Goal: Information Seeking & Learning: Learn about a topic

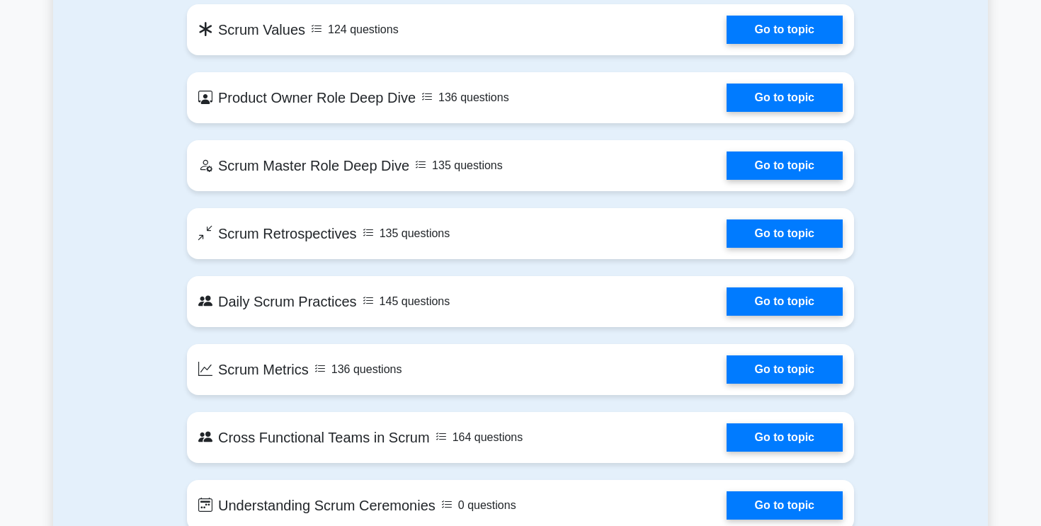
scroll to position [1517, 0]
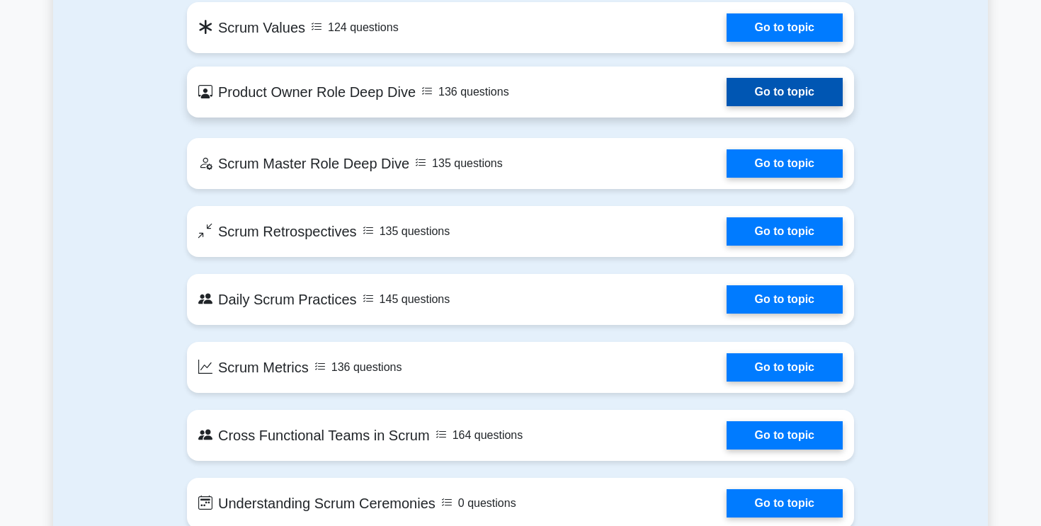
click at [726, 103] on link "Go to topic" at bounding box center [784, 92] width 116 height 28
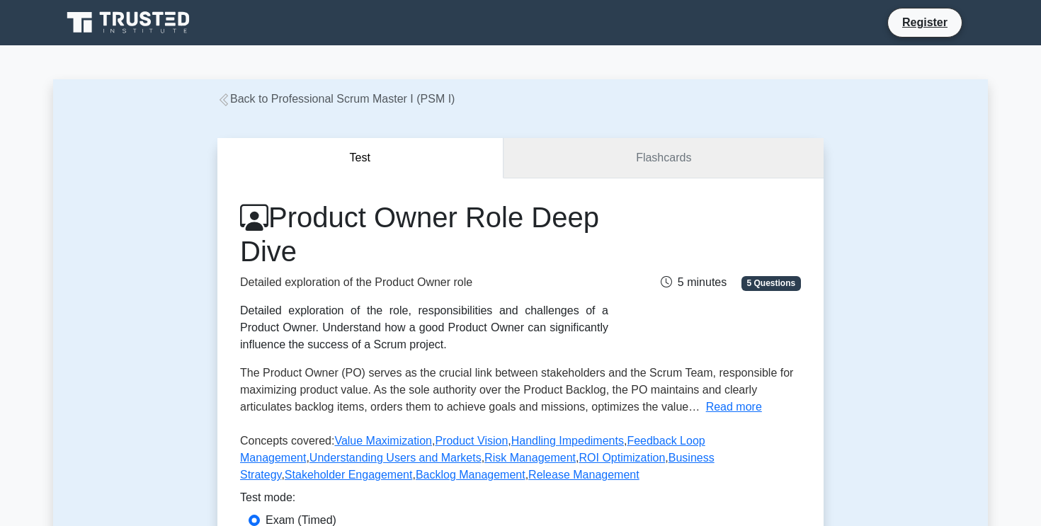
click at [667, 159] on link "Flashcards" at bounding box center [663, 158] width 320 height 40
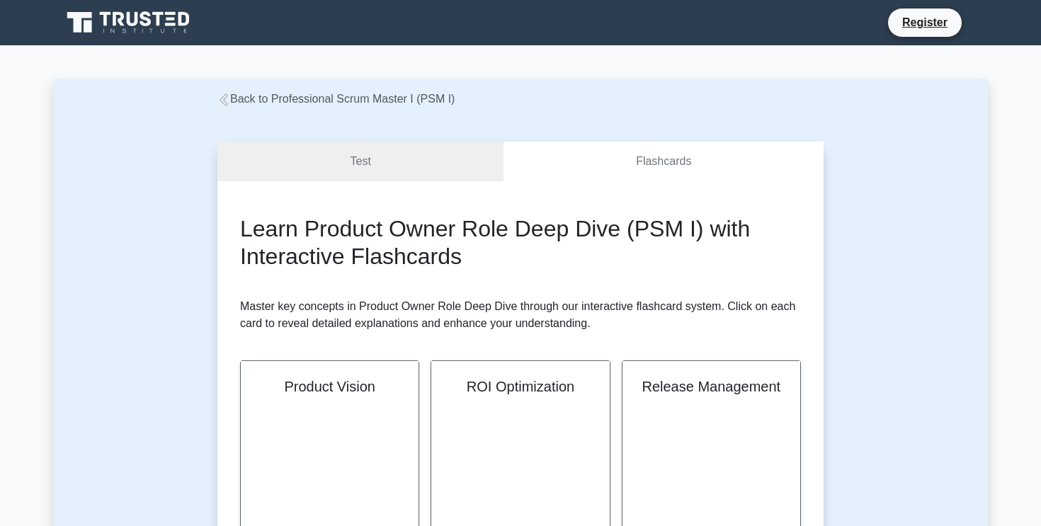
click at [334, 99] on link "Back to Professional Scrum Master I (PSM I)" at bounding box center [335, 99] width 237 height 12
